Goal: Use online tool/utility: Utilize a website feature to perform a specific function

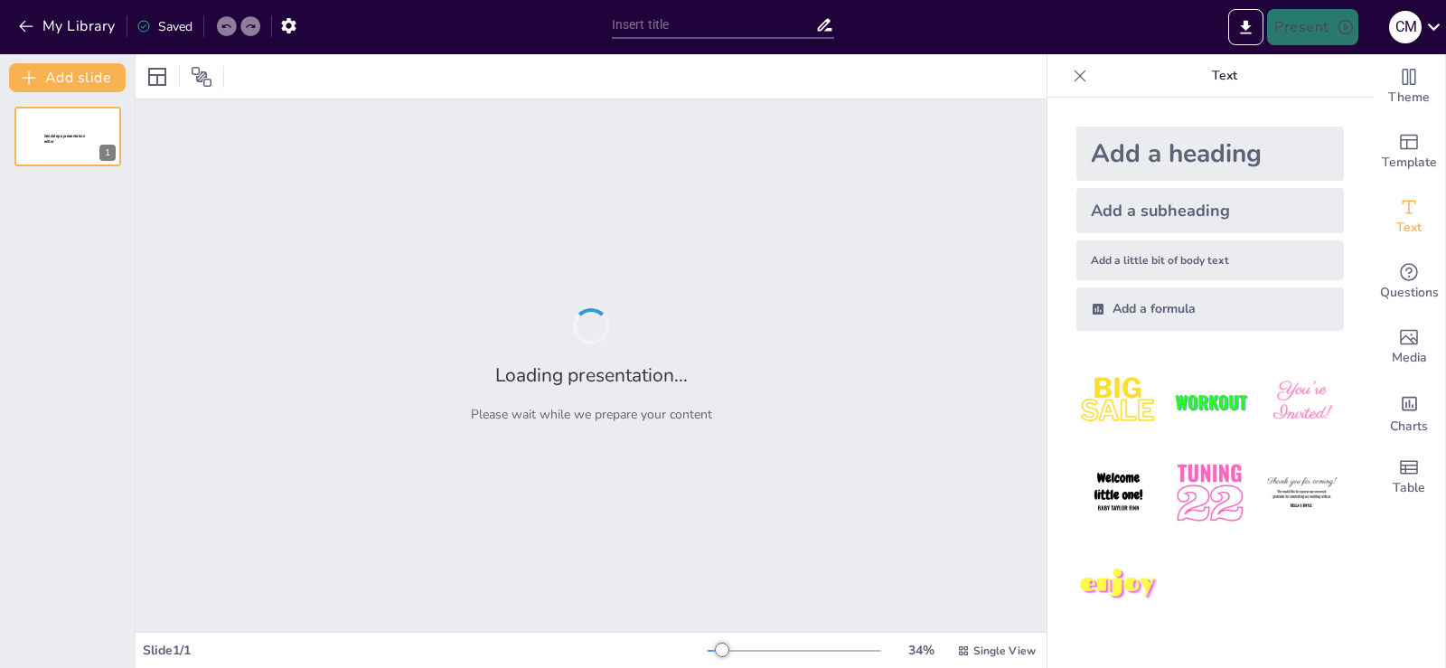
type input "La Petición del Padre Nuestro: Reflexiones sobre la Tentación"
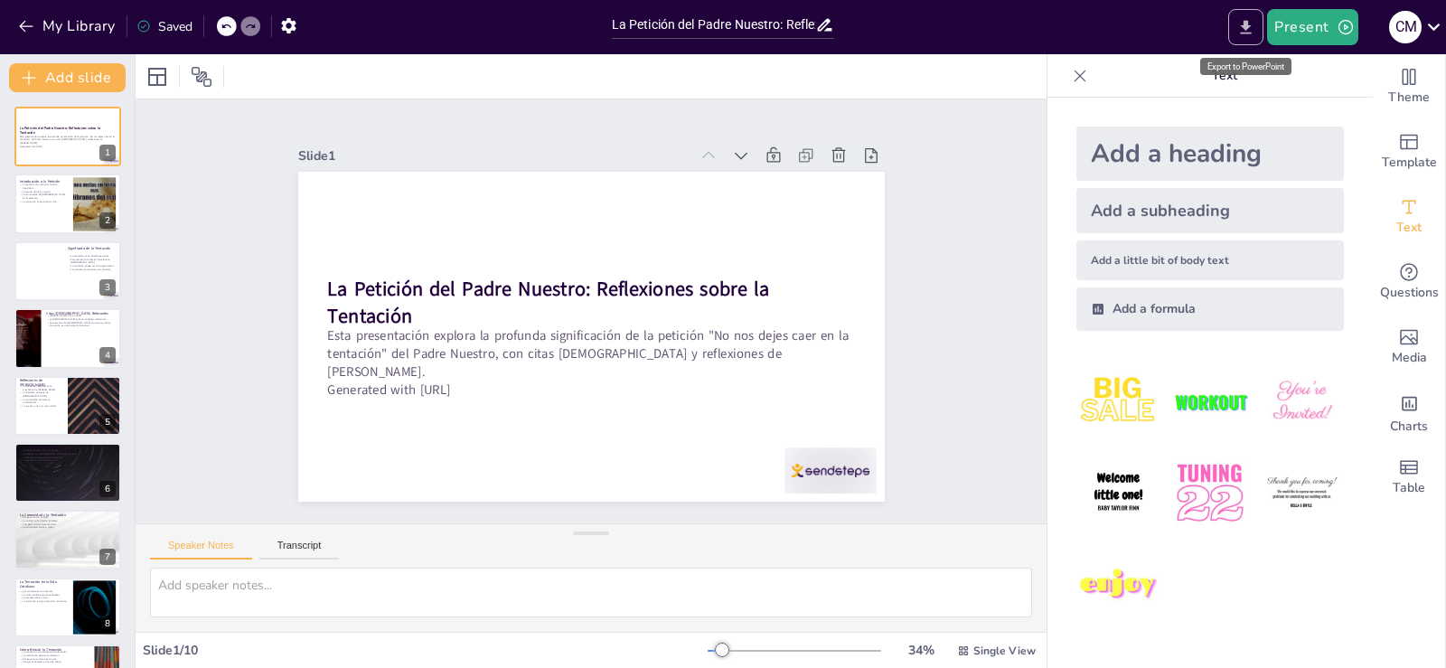
click at [1245, 24] on icon "Export to PowerPoint" at bounding box center [1245, 27] width 19 height 19
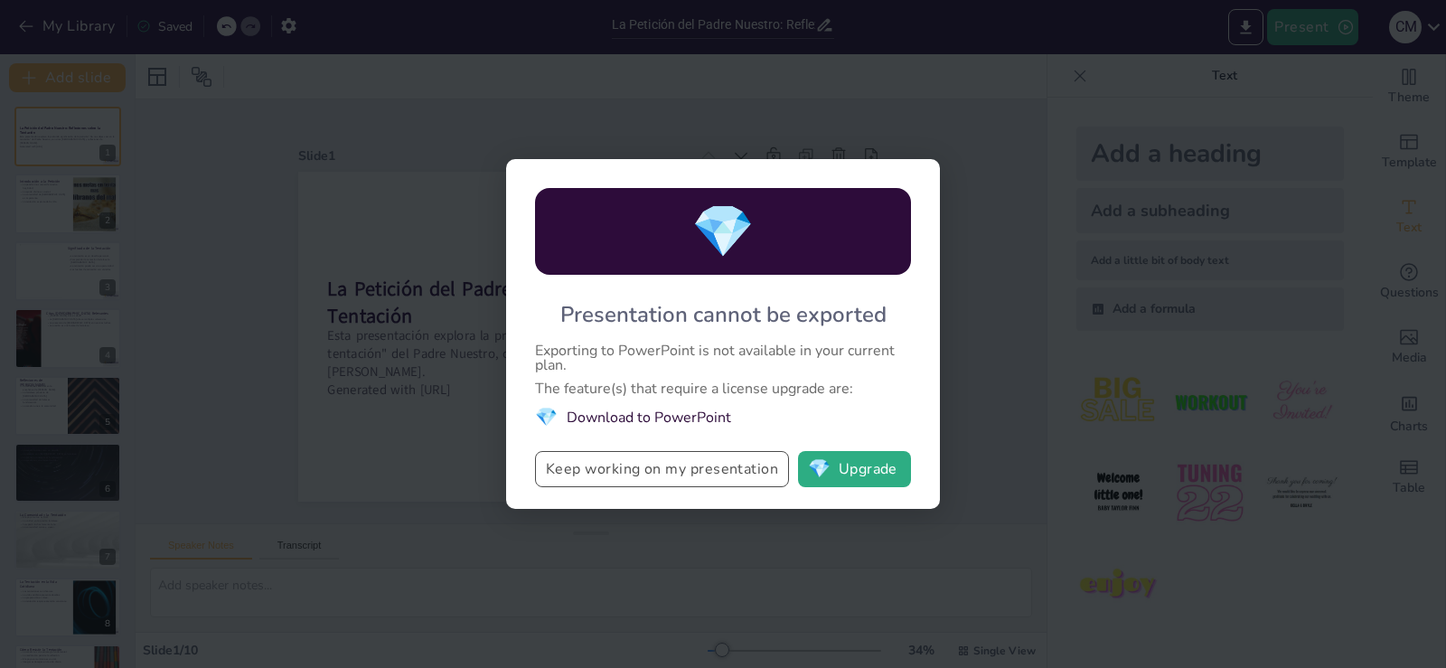
click at [627, 469] on button "Keep working on my presentation" at bounding box center [662, 469] width 254 height 36
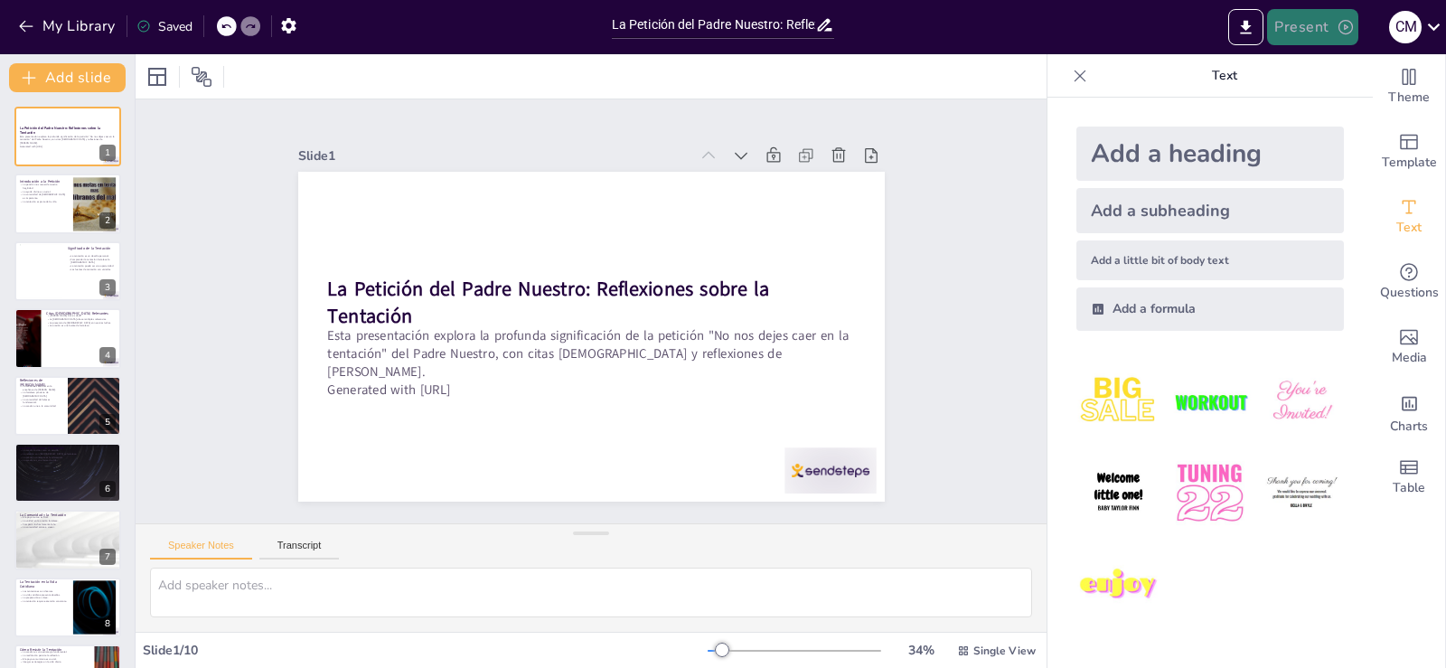
click at [1341, 23] on icon "button" at bounding box center [1346, 27] width 18 height 18
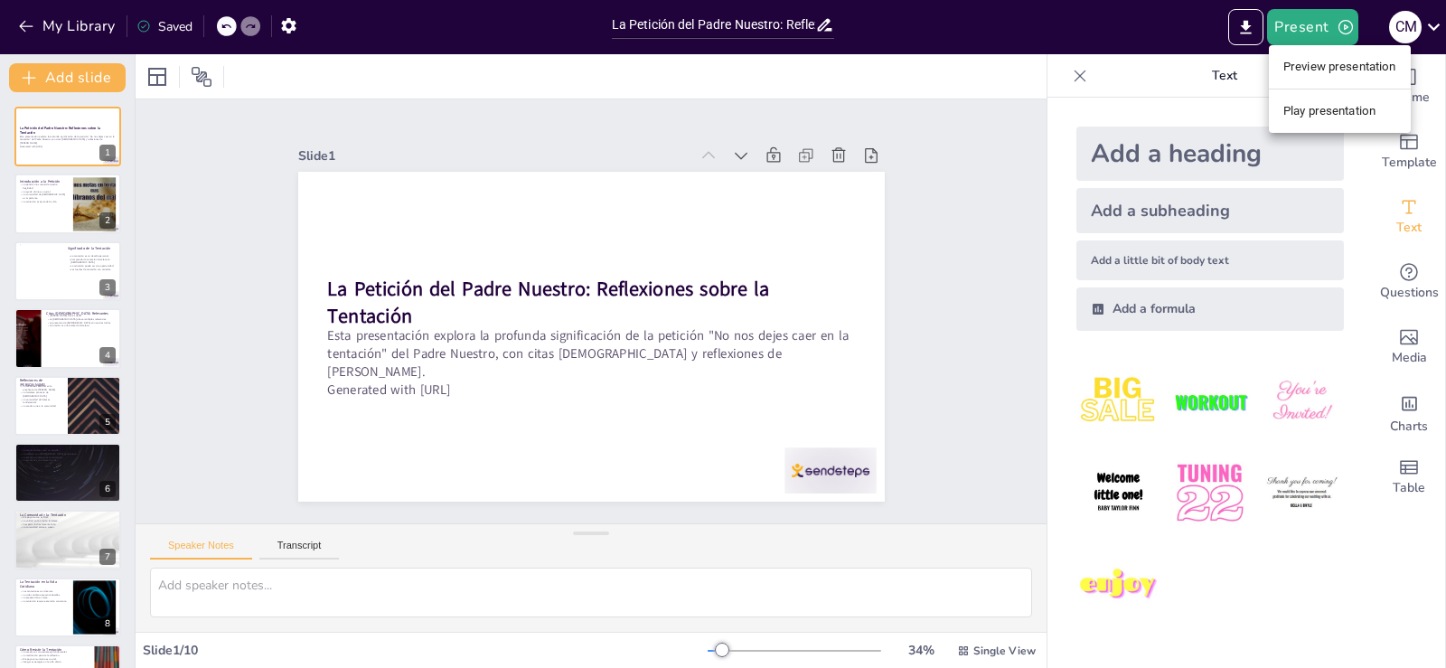
click at [1323, 118] on li "Play presentation" at bounding box center [1340, 111] width 142 height 29
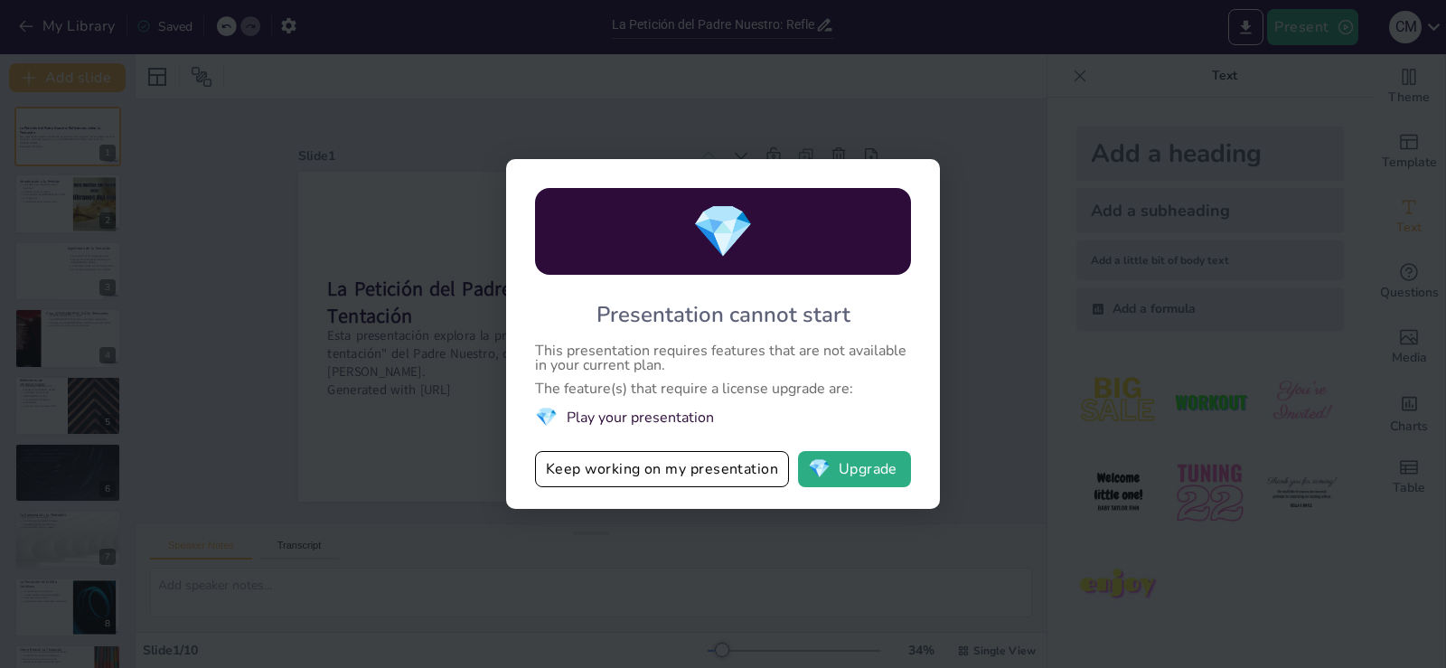
click at [938, 143] on div "💎 Presentation cannot start This presentation requires features that are not av…" at bounding box center [723, 334] width 1446 height 668
click at [615, 540] on div "💎 Presentation cannot start This presentation requires features that are not av…" at bounding box center [723, 334] width 1446 height 668
drag, startPoint x: 380, startPoint y: 415, endPoint x: 535, endPoint y: 420, distance: 154.6
click at [401, 415] on div "💎 Presentation cannot start This presentation requires features that are not av…" at bounding box center [723, 334] width 1446 height 668
click at [872, 466] on button "💎 Upgrade" at bounding box center [854, 469] width 113 height 36
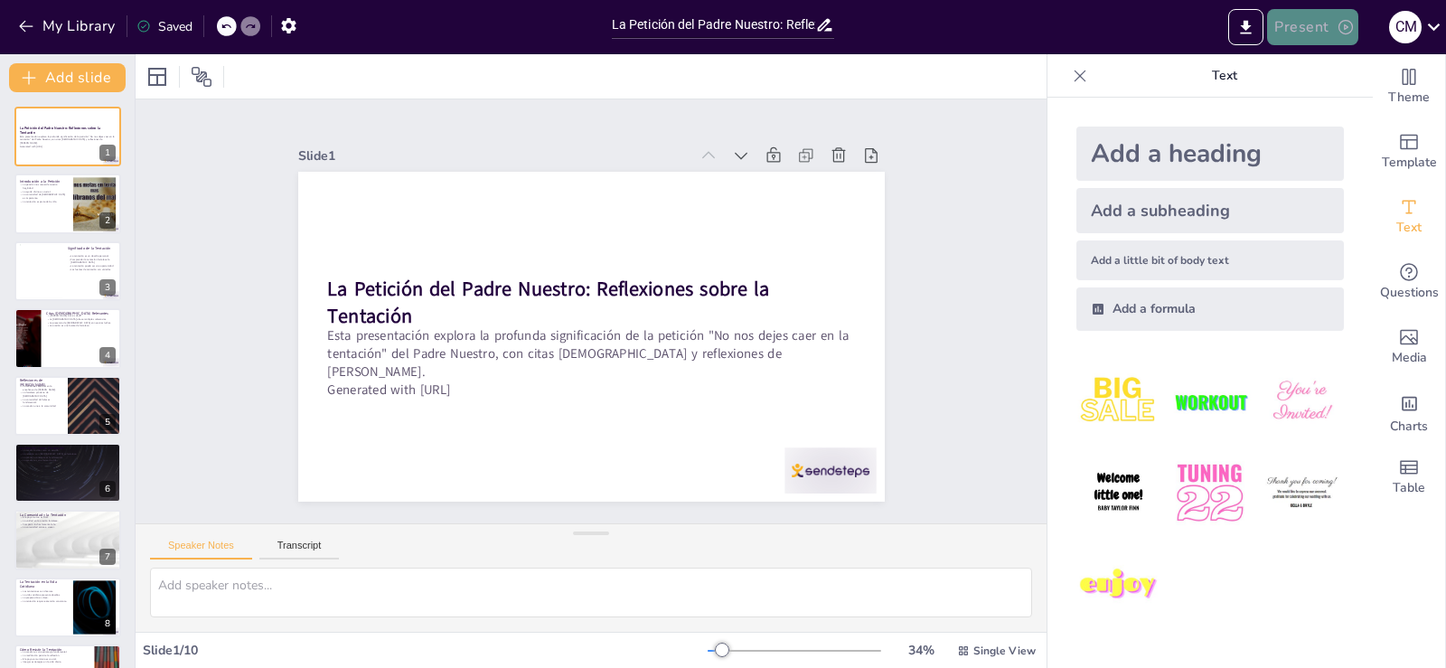
click at [1344, 26] on icon "button" at bounding box center [1345, 27] width 14 height 14
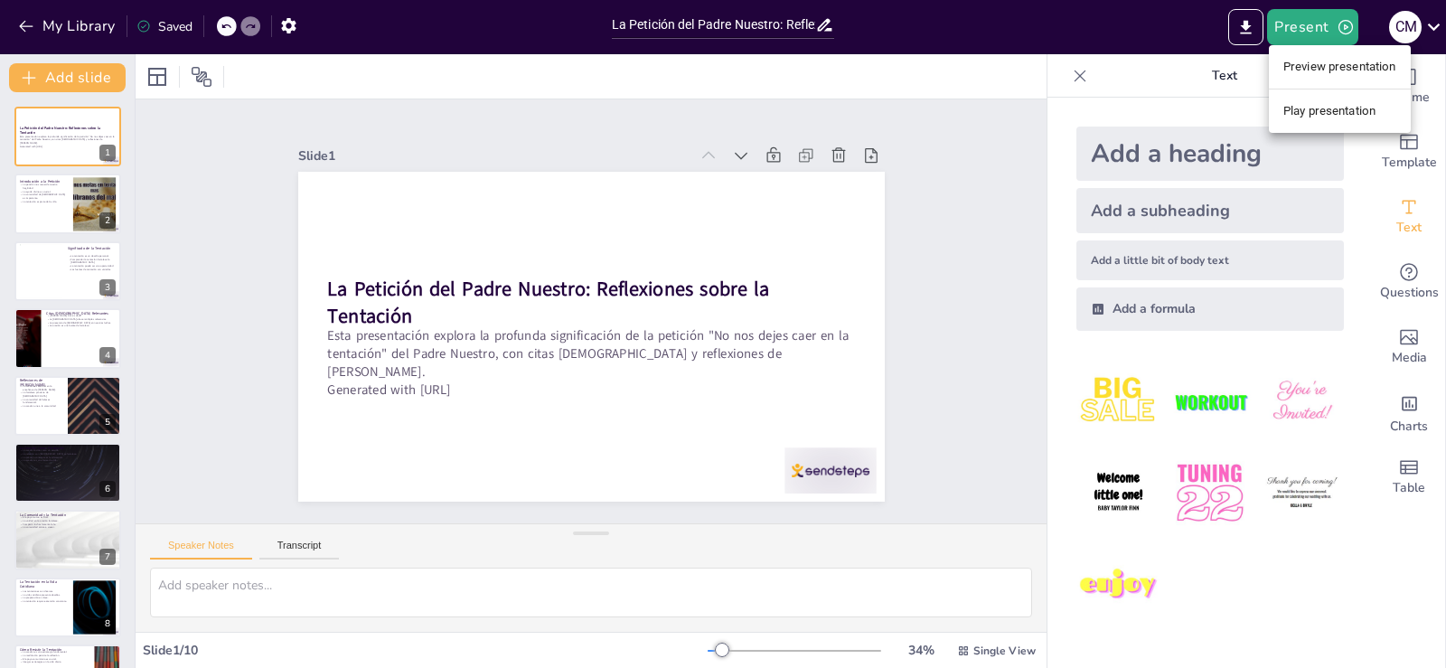
click at [1310, 66] on li "Preview presentation" at bounding box center [1340, 66] width 142 height 29
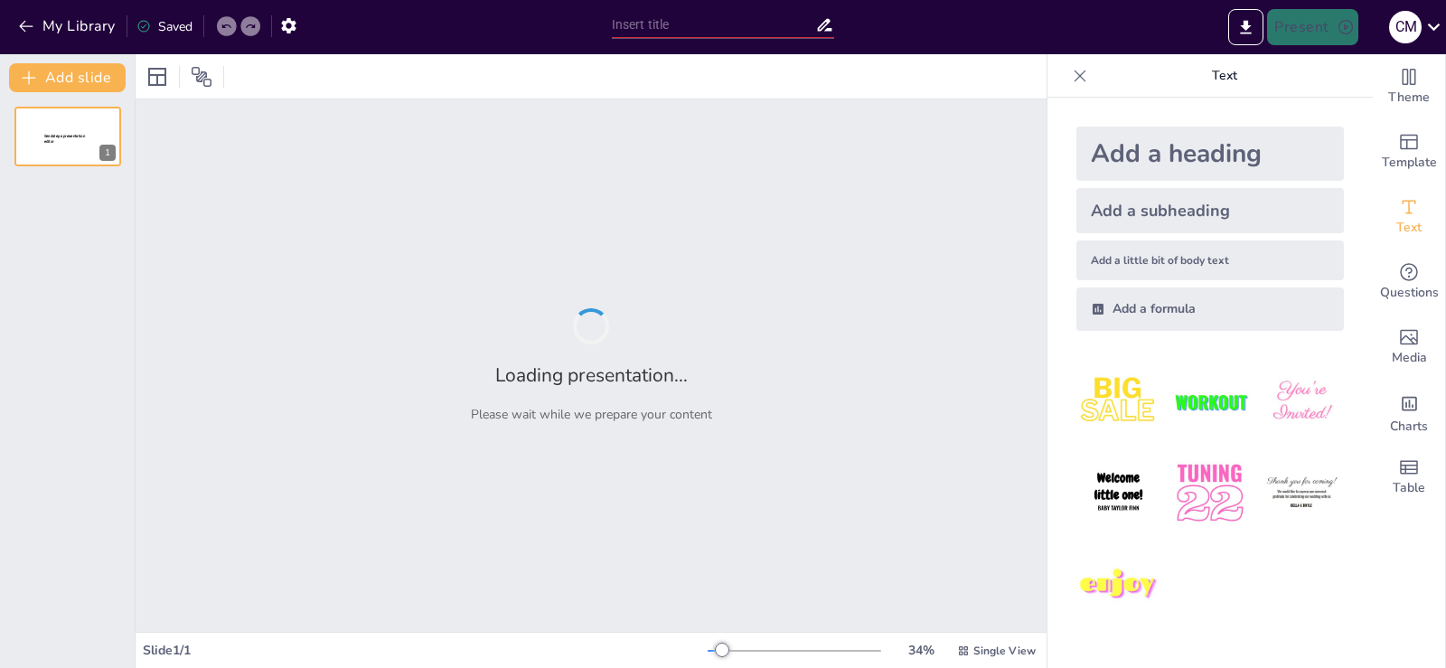
type input "La Petición del Padre Nuestro: Reflexiones sobre la Tentación"
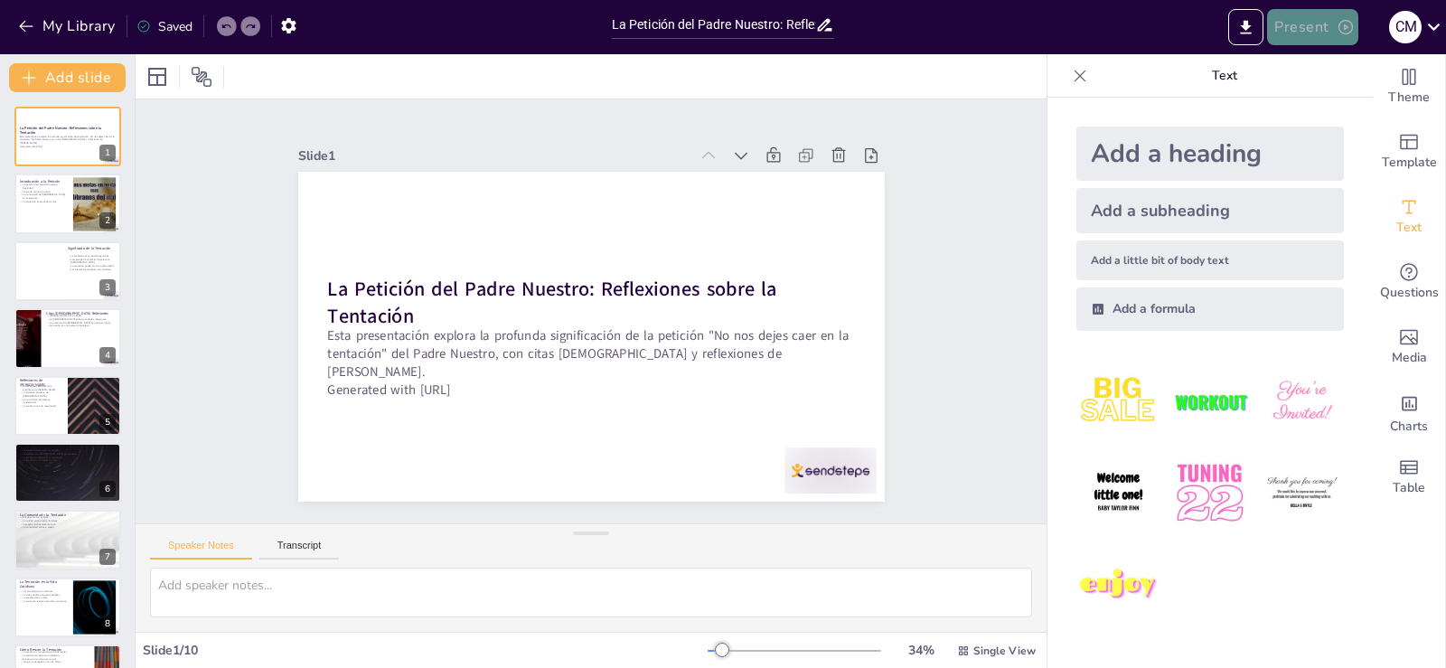
click at [1341, 30] on icon "button" at bounding box center [1346, 27] width 18 height 18
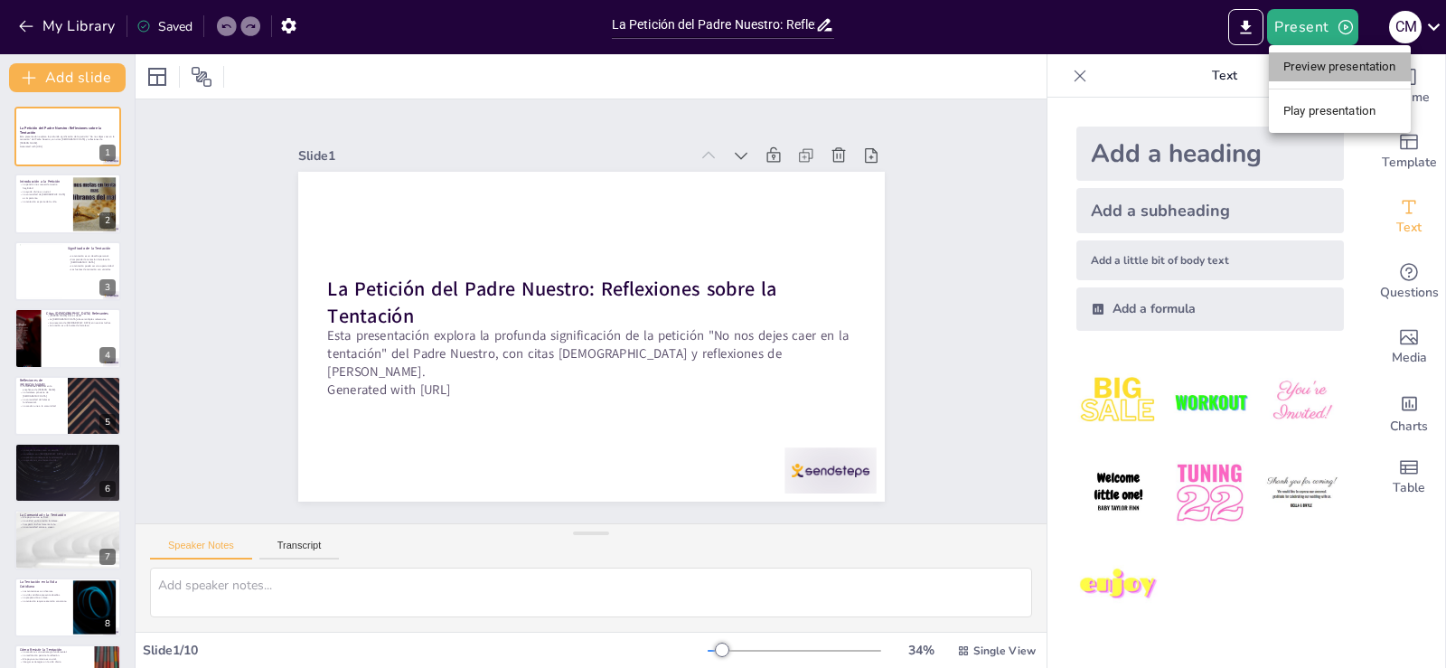
click at [1339, 70] on li "Preview presentation" at bounding box center [1340, 66] width 142 height 29
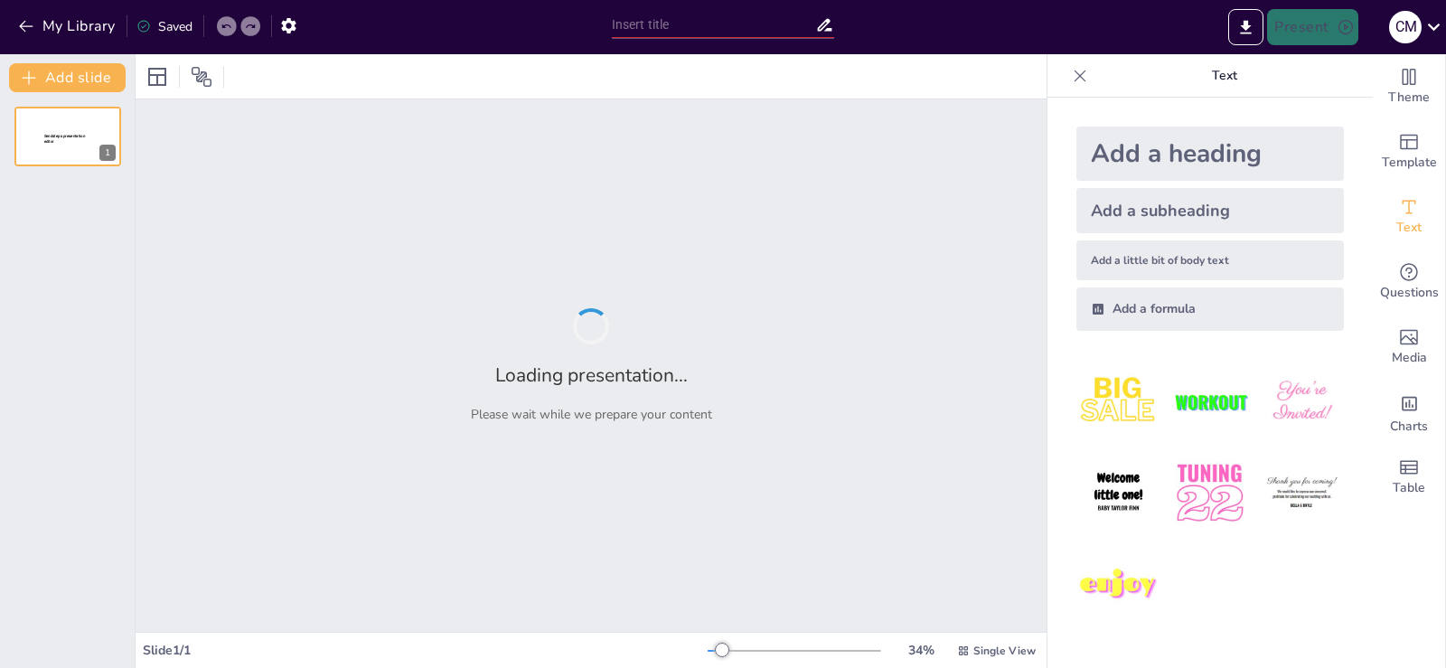
type input "La Petición del Padre Nuestro: Reflexiones sobre la Tentación"
